Goal: Task Accomplishment & Management: Manage account settings

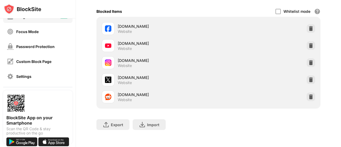
scroll to position [44, 0]
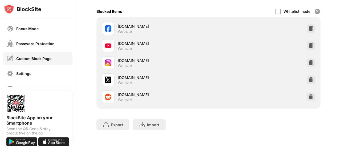
click at [38, 42] on div "Password Protection" at bounding box center [35, 43] width 38 height 5
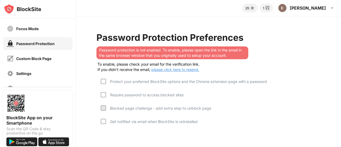
scroll to position [5, 0]
click at [161, 67] on span "please click here to resend." at bounding box center [174, 69] width 49 height 5
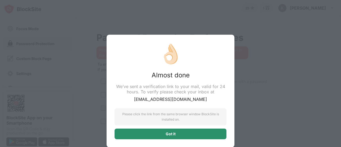
click at [188, 130] on div "Got it" at bounding box center [170, 133] width 112 height 11
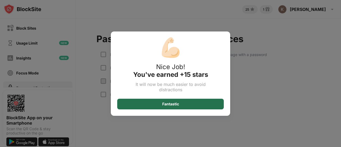
click at [166, 104] on div "Fantastic" at bounding box center [170, 104] width 17 height 4
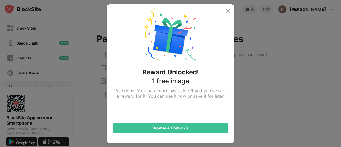
click at [225, 13] on img at bounding box center [227, 11] width 6 height 6
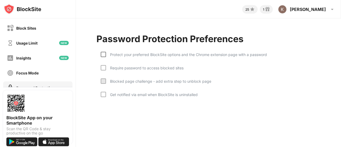
click at [102, 56] on div at bounding box center [103, 54] width 5 height 5
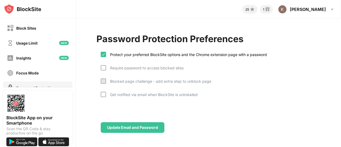
click at [104, 72] on div "Require password to access blocked sites" at bounding box center [142, 71] width 83 height 13
click at [102, 79] on div at bounding box center [103, 80] width 5 height 5
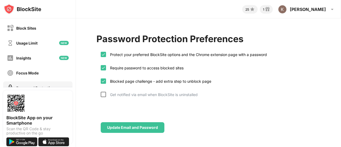
click at [105, 96] on div at bounding box center [103, 94] width 5 height 5
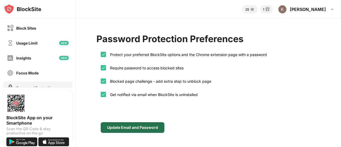
click at [152, 123] on div "Update Email and Password" at bounding box center [133, 127] width 64 height 11
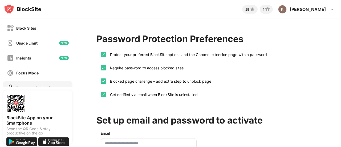
scroll to position [63, 0]
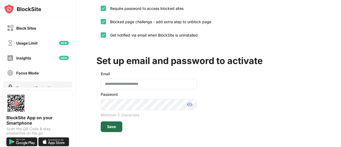
click at [119, 121] on div "Save" at bounding box center [112, 126] width 22 height 11
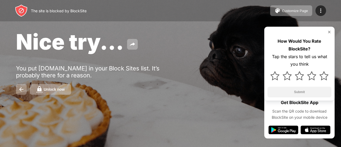
click at [327, 33] on img at bounding box center [329, 32] width 4 height 4
